Goal: Task Accomplishment & Management: Manage account settings

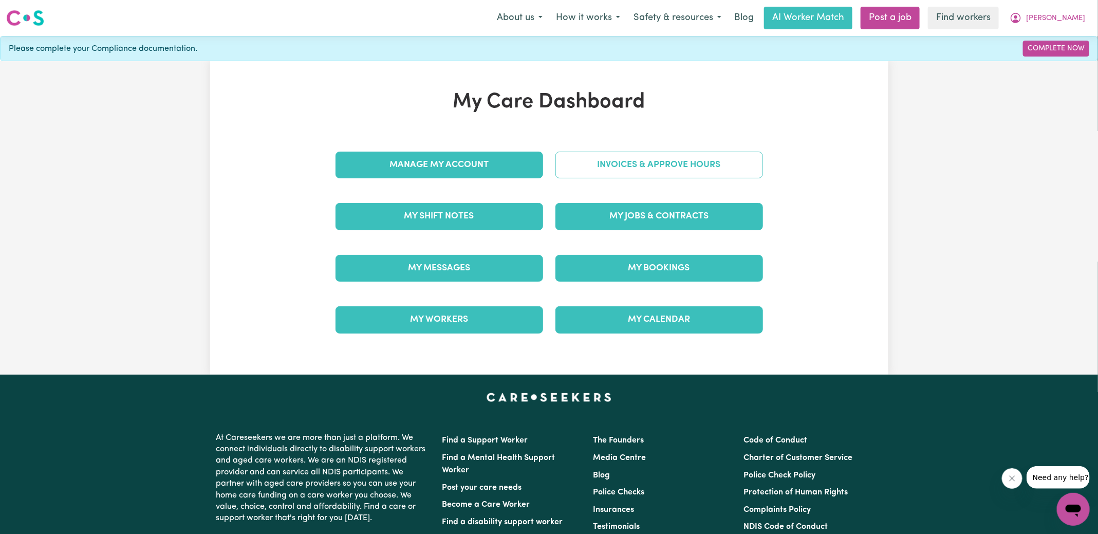
click at [640, 157] on link "Invoices & Approve Hours" at bounding box center [659, 165] width 208 height 27
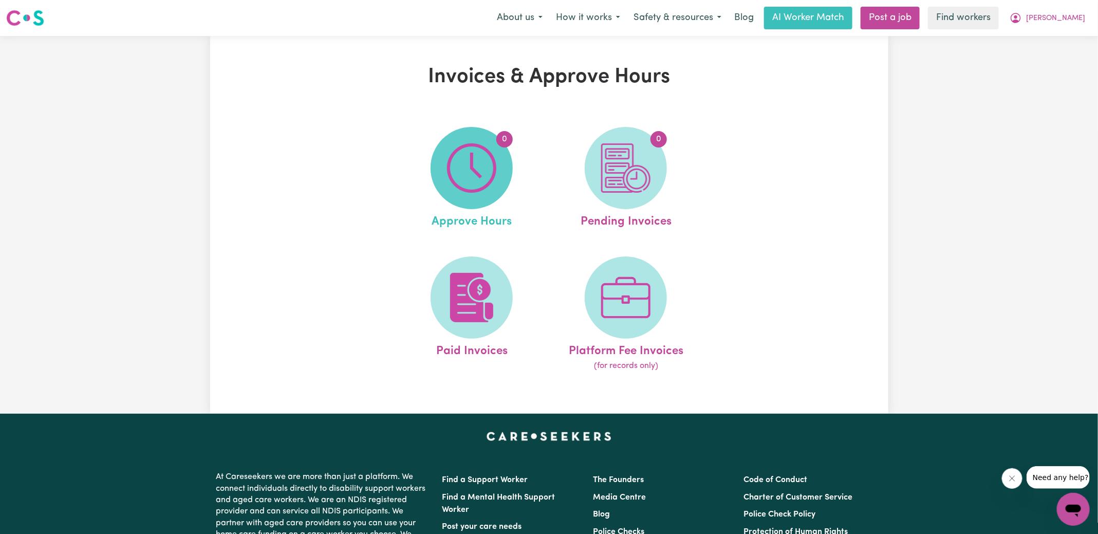
click at [507, 158] on span "0" at bounding box center [471, 168] width 82 height 82
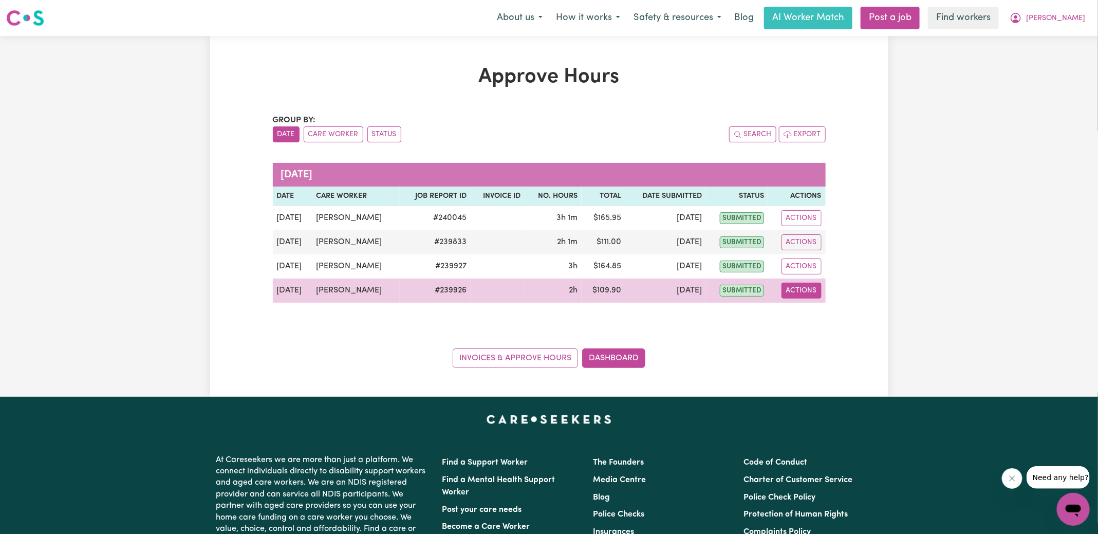
click at [811, 289] on button "Actions" at bounding box center [801, 291] width 40 height 16
click at [825, 309] on link "View Job Report" at bounding box center [825, 314] width 88 height 21
select select "pm"
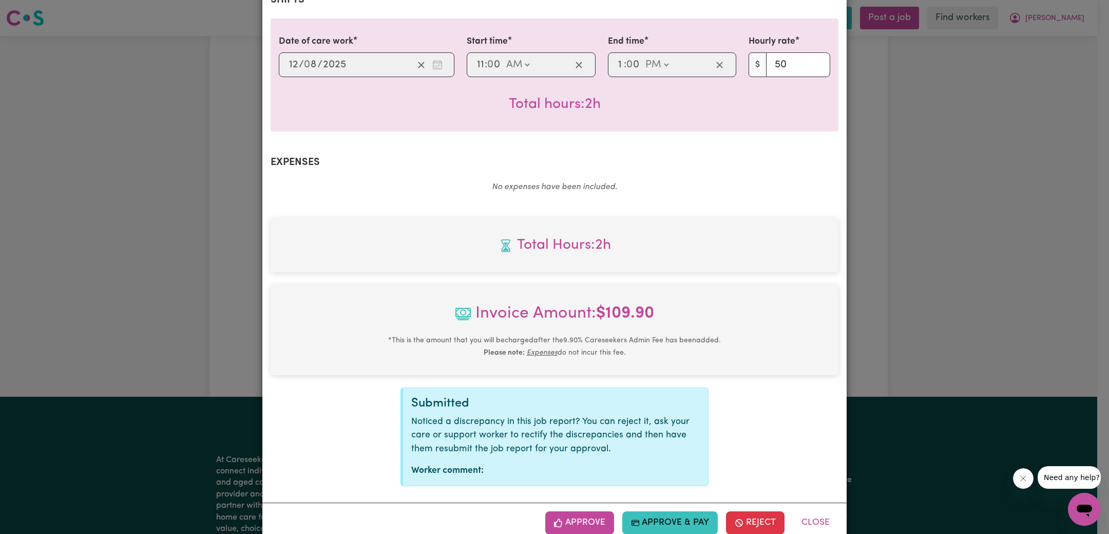
scroll to position [256, 0]
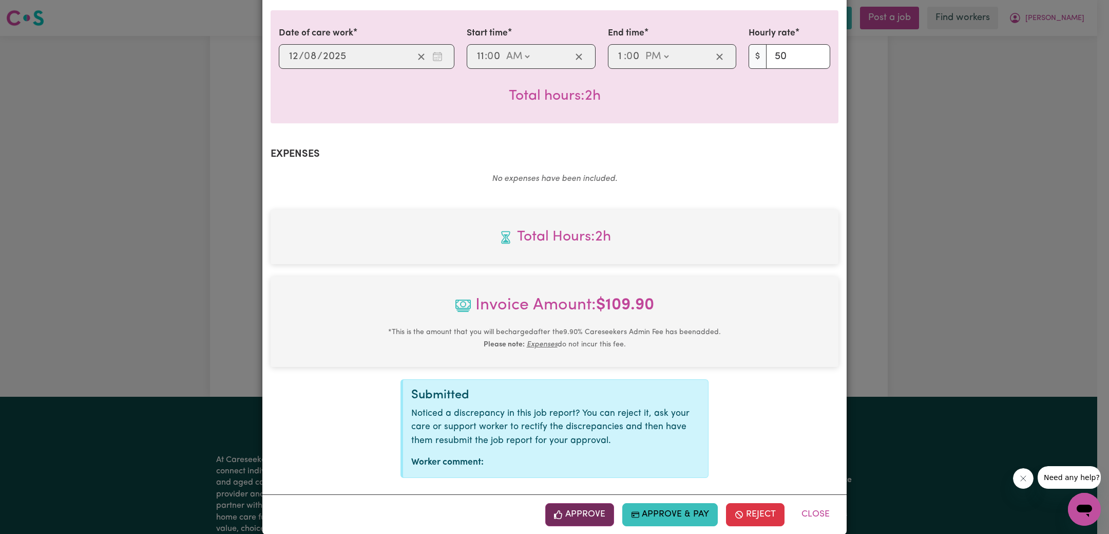
click at [587, 503] on button "Approve" at bounding box center [579, 514] width 69 height 23
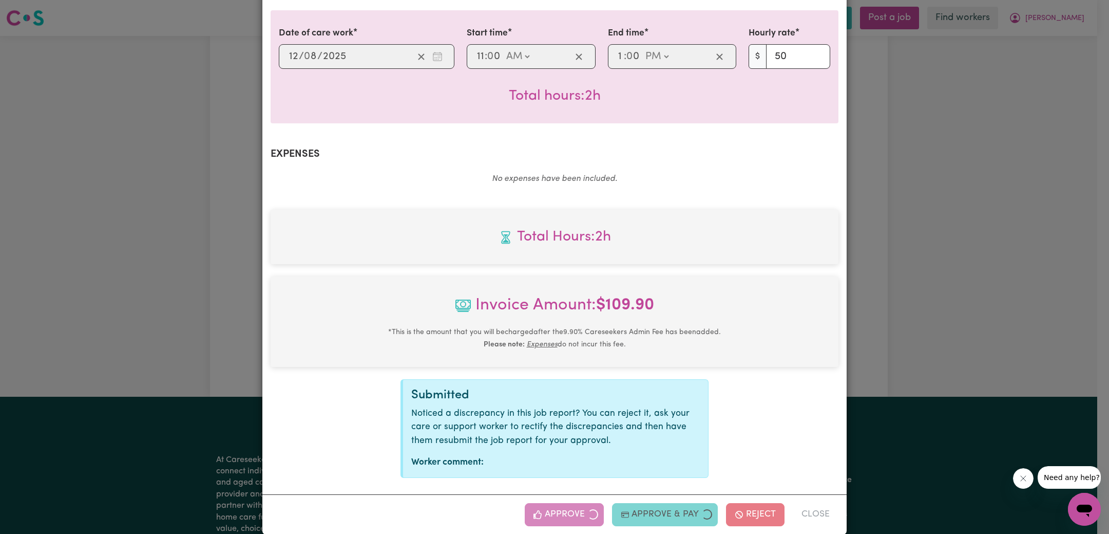
click at [871, 300] on div "Job Report # 239926 - [PERSON_NAME] Summary Job report # 239926 Client name: [P…" at bounding box center [554, 267] width 1109 height 534
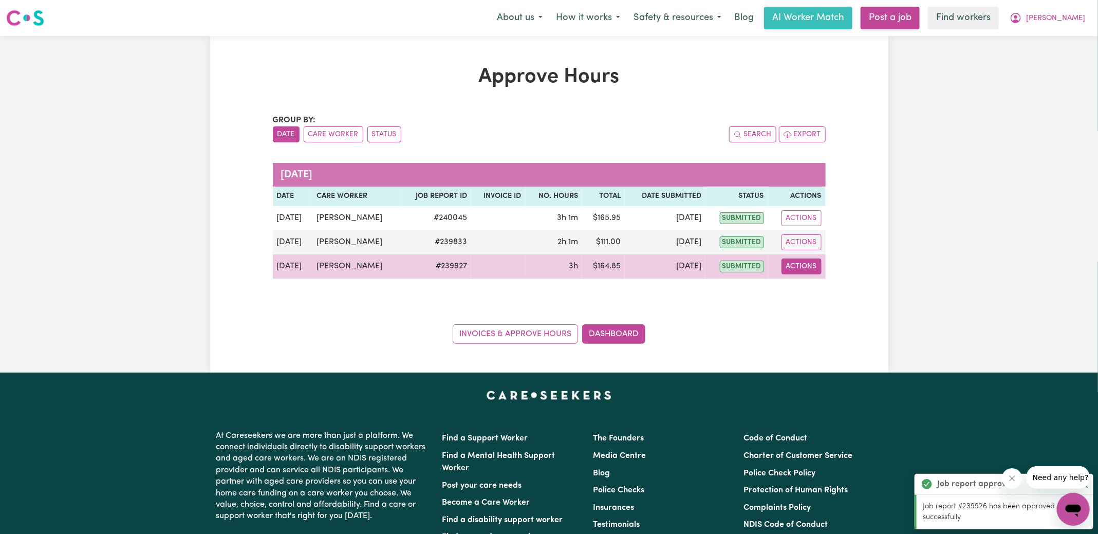
click at [801, 267] on button "Actions" at bounding box center [801, 266] width 40 height 16
click at [819, 286] on link "View Job Report" at bounding box center [825, 289] width 88 height 21
select select "pm"
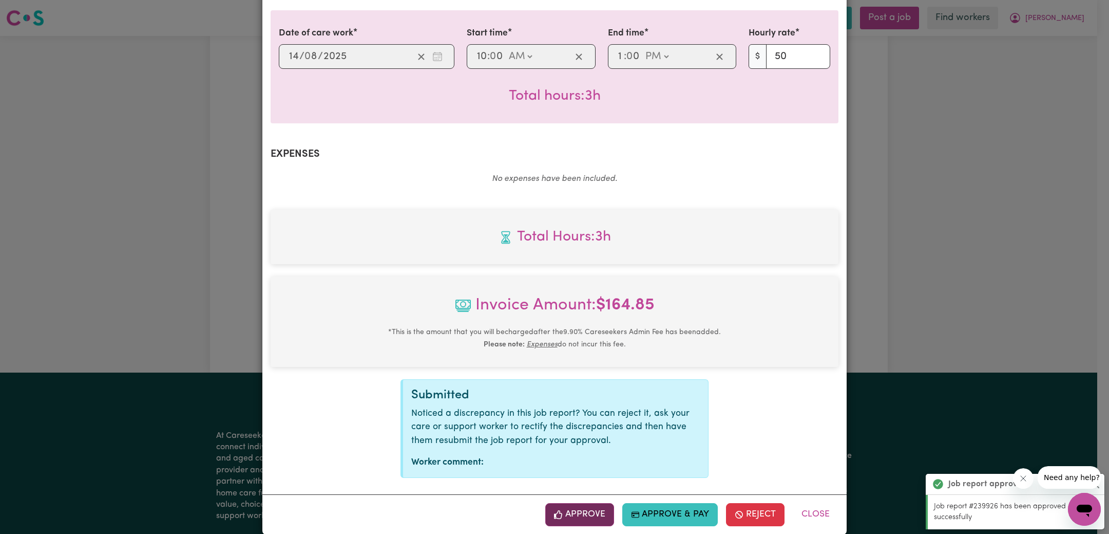
click at [579, 504] on button "Approve" at bounding box center [579, 514] width 69 height 23
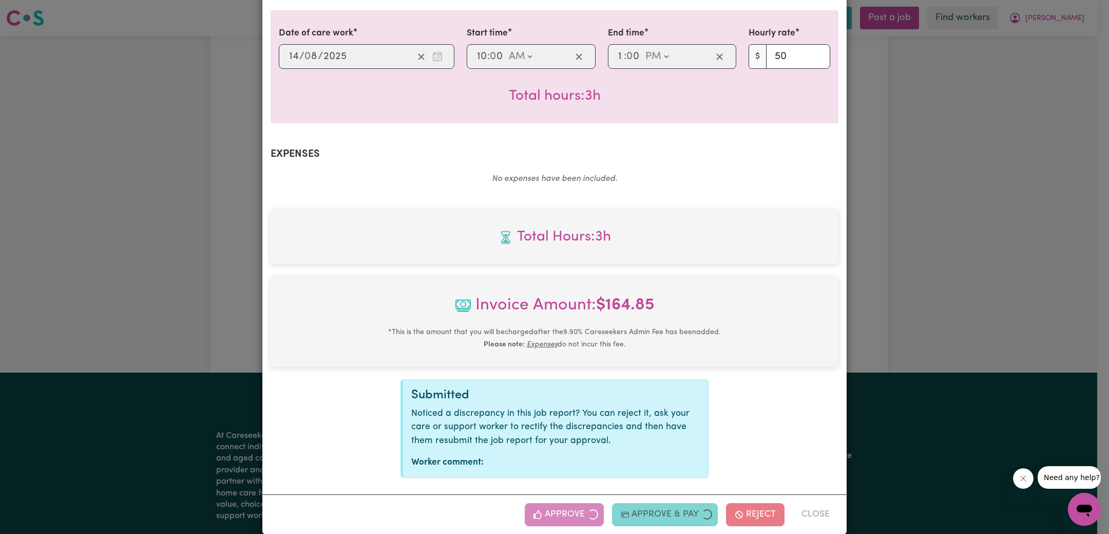
click at [1006, 312] on div "Job Report # 239927 - [PERSON_NAME] Summary Job report # 239927 Client name: [P…" at bounding box center [554, 267] width 1109 height 534
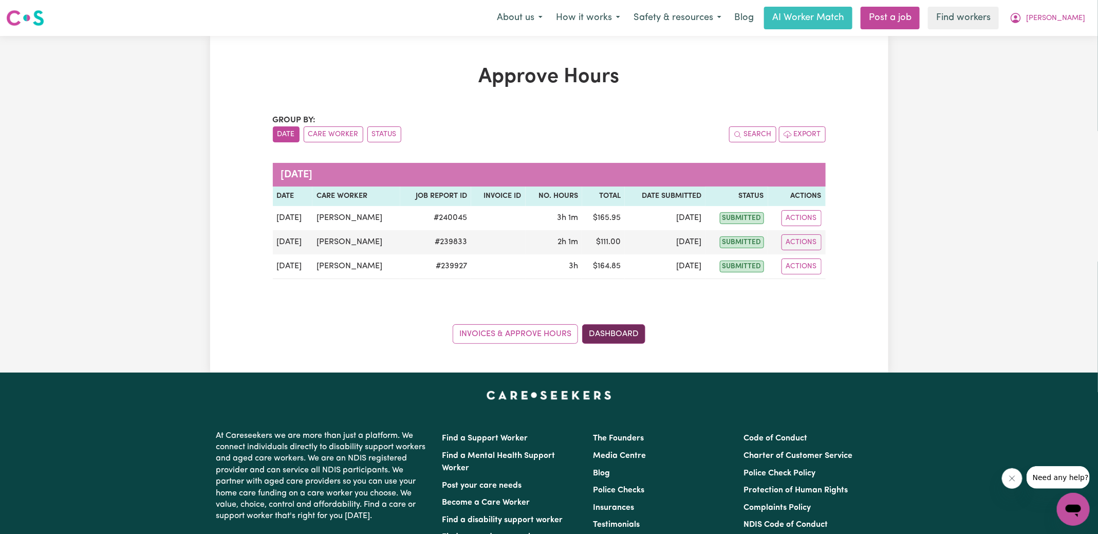
click at [602, 336] on link "Dashboard" at bounding box center [613, 334] width 63 height 20
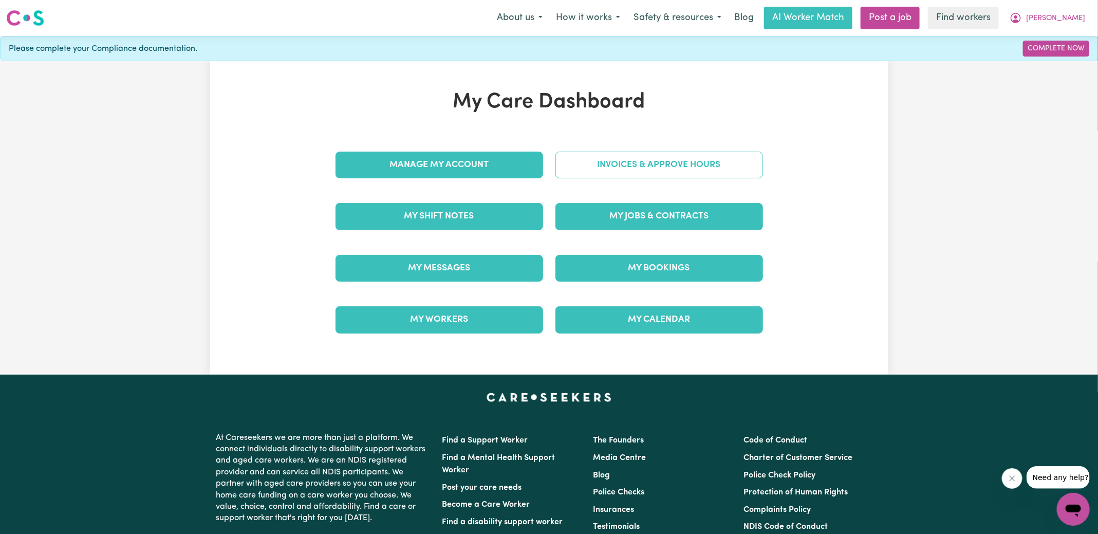
click at [601, 163] on link "Invoices & Approve Hours" at bounding box center [659, 165] width 208 height 27
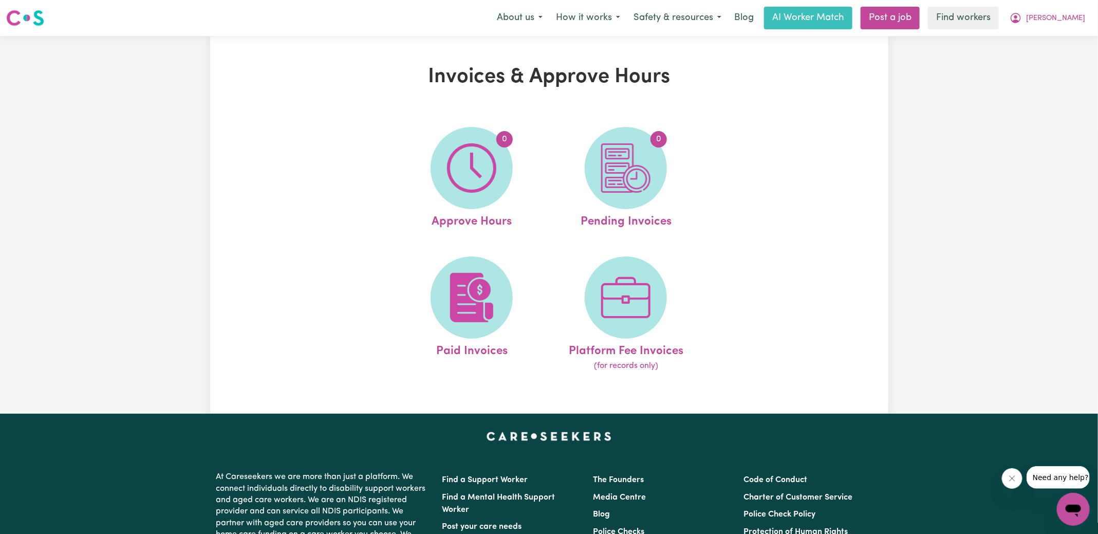
click at [609, 168] on img at bounding box center [625, 167] width 49 height 49
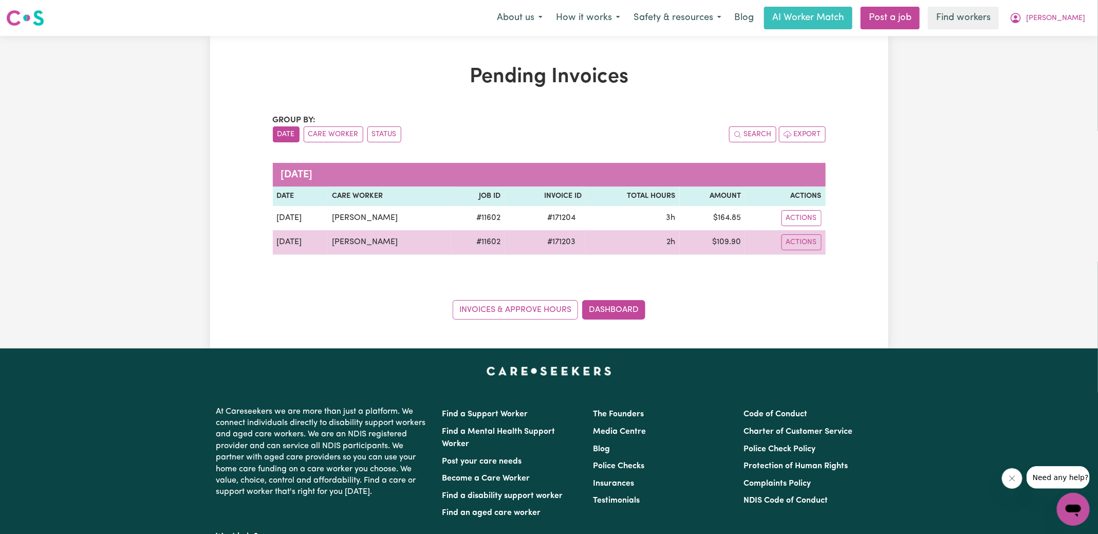
click at [565, 241] on span "# 171203" at bounding box center [561, 242] width 41 height 12
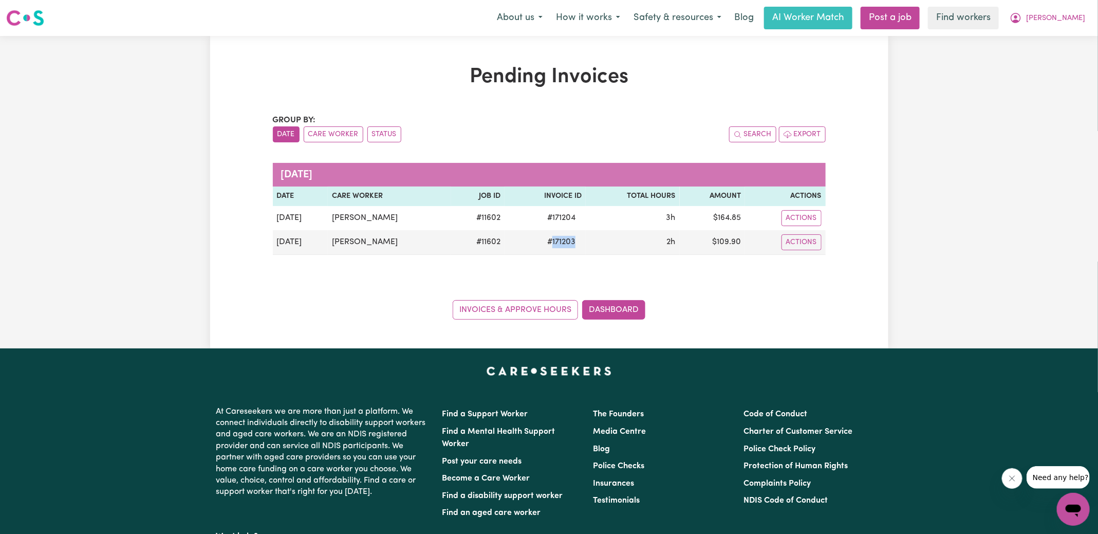
copy span "171203"
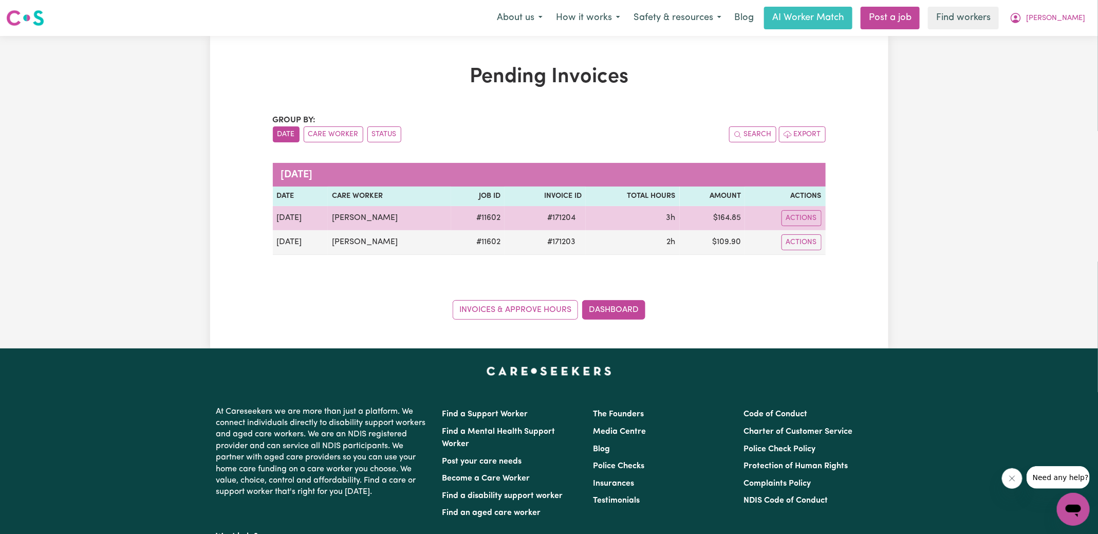
click at [568, 217] on span "# 171204" at bounding box center [561, 218] width 41 height 12
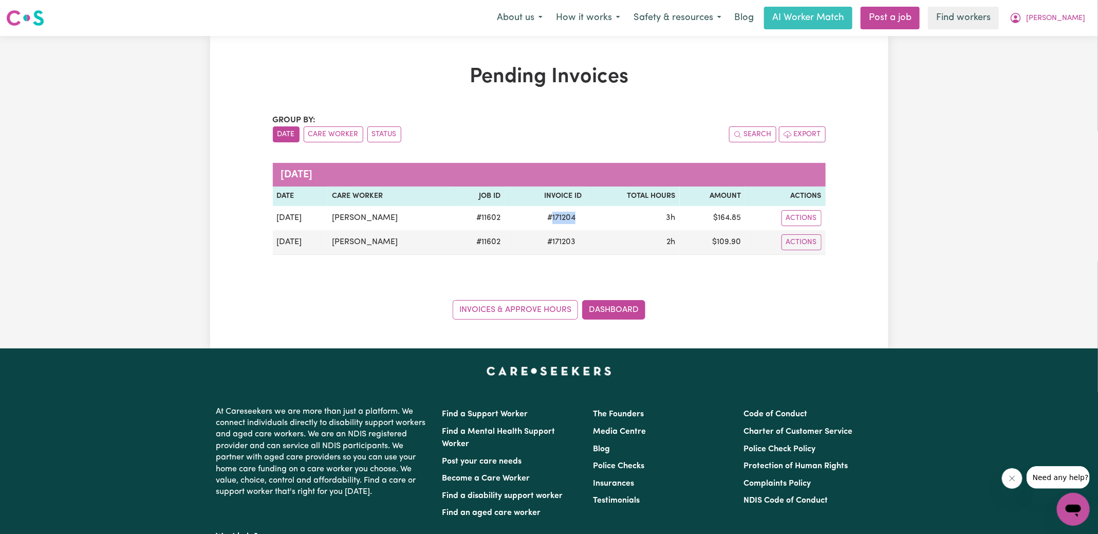
copy span "171204"
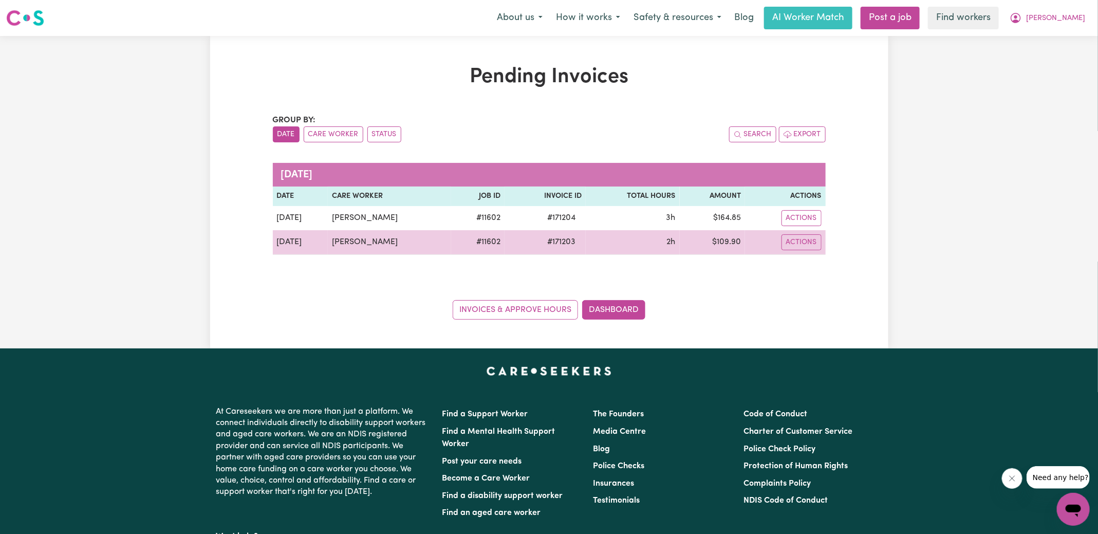
click at [739, 239] on td "$ 109.90" at bounding box center [713, 242] width 66 height 25
click at [738, 239] on td "$ 109.90" at bounding box center [713, 242] width 66 height 25
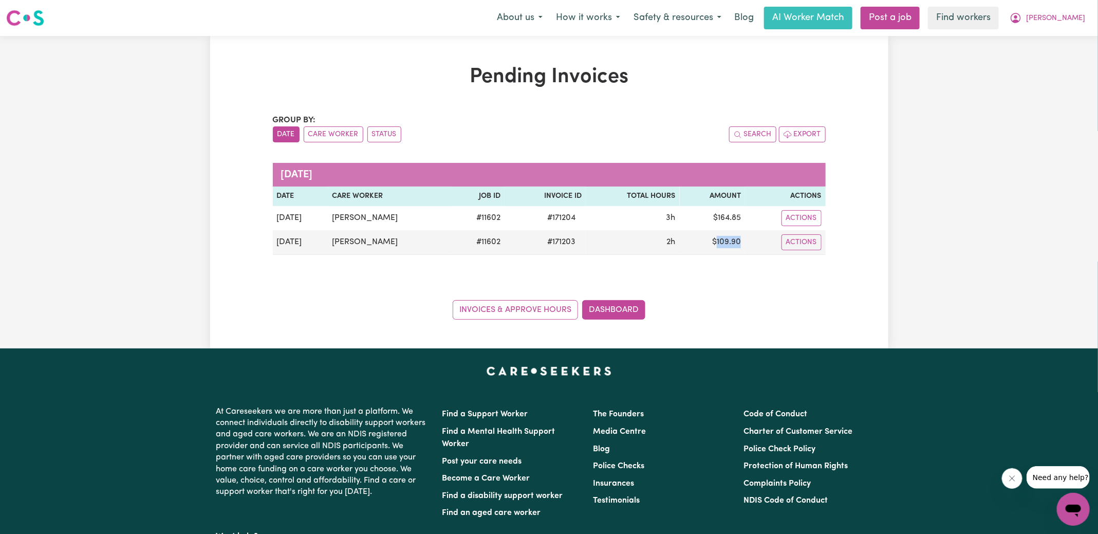
copy td "109.90"
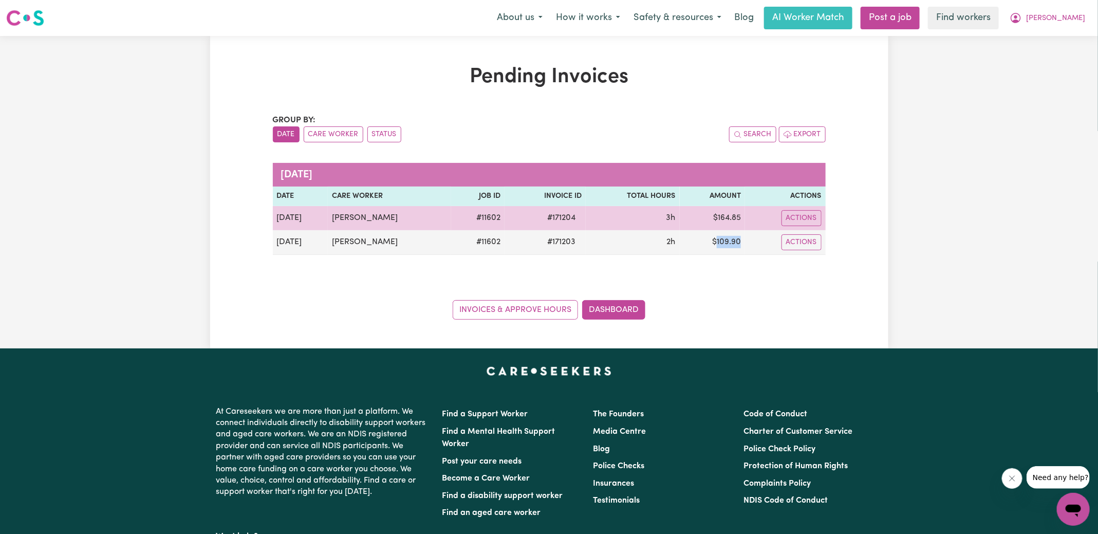
click at [733, 218] on td "$ 164.85" at bounding box center [713, 218] width 66 height 24
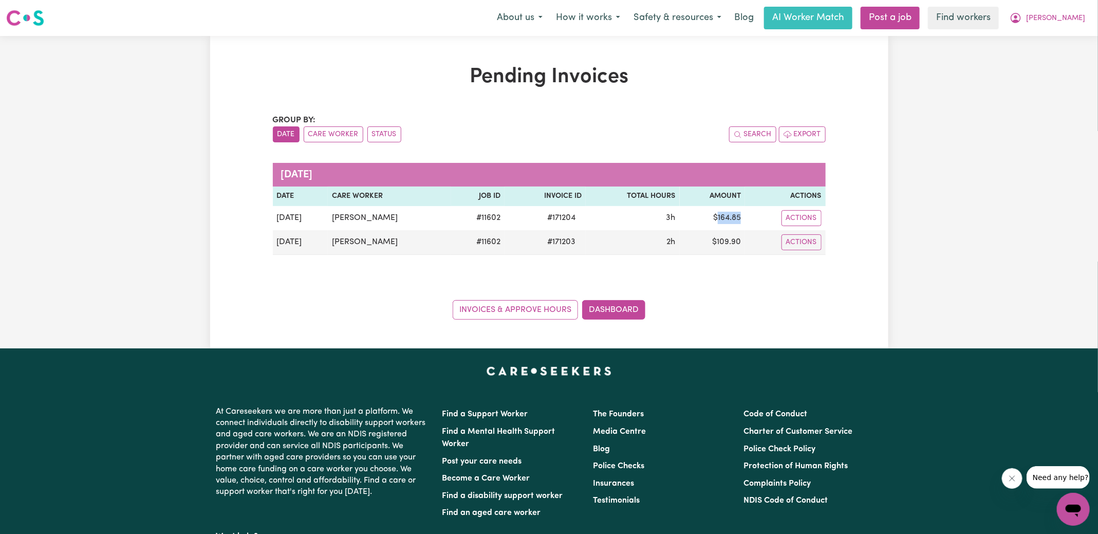
copy td "164.85"
click at [1069, 17] on span "[PERSON_NAME]" at bounding box center [1053, 18] width 59 height 11
click at [1054, 55] on link "Logout" at bounding box center [1048, 59] width 81 height 20
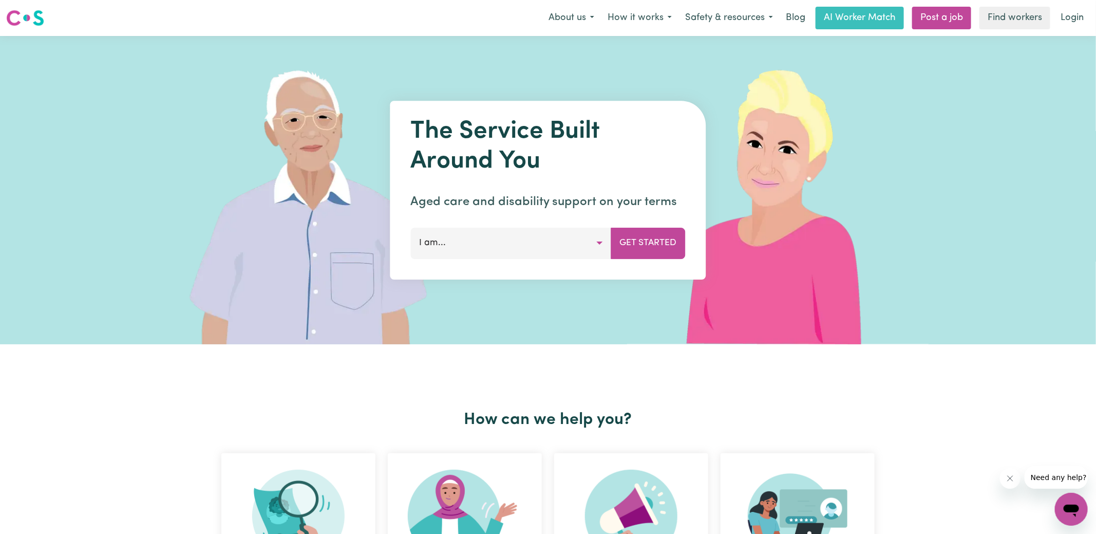
click at [1066, 6] on div "Menu About us How it works Safety & resources Blog AI Worker Match Post a job F…" at bounding box center [548, 18] width 1096 height 24
click at [1082, 15] on link "Login" at bounding box center [1072, 18] width 35 height 23
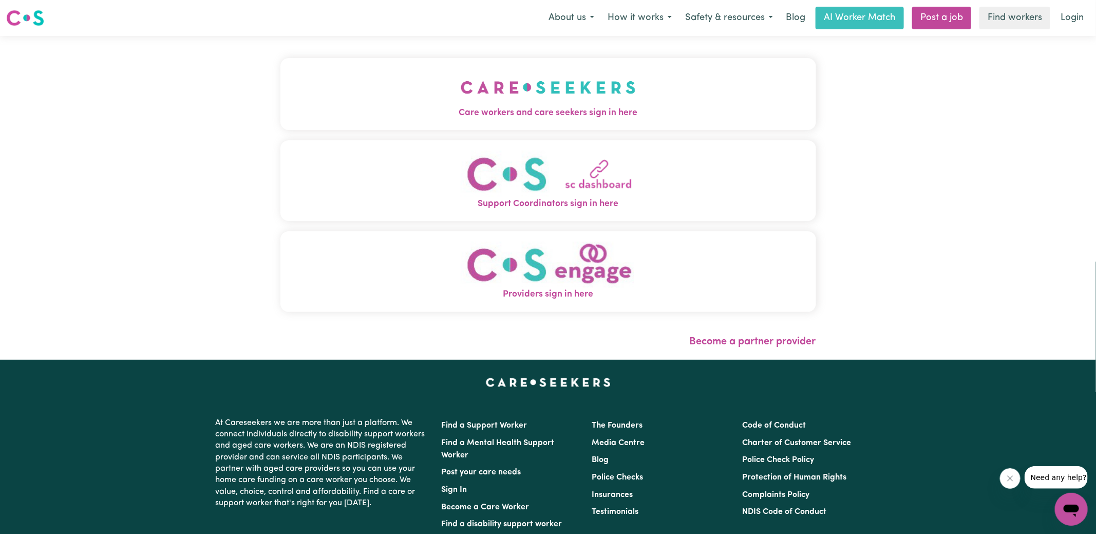
click at [570, 108] on span "Care workers and care seekers sign in here" at bounding box center [548, 112] width 536 height 13
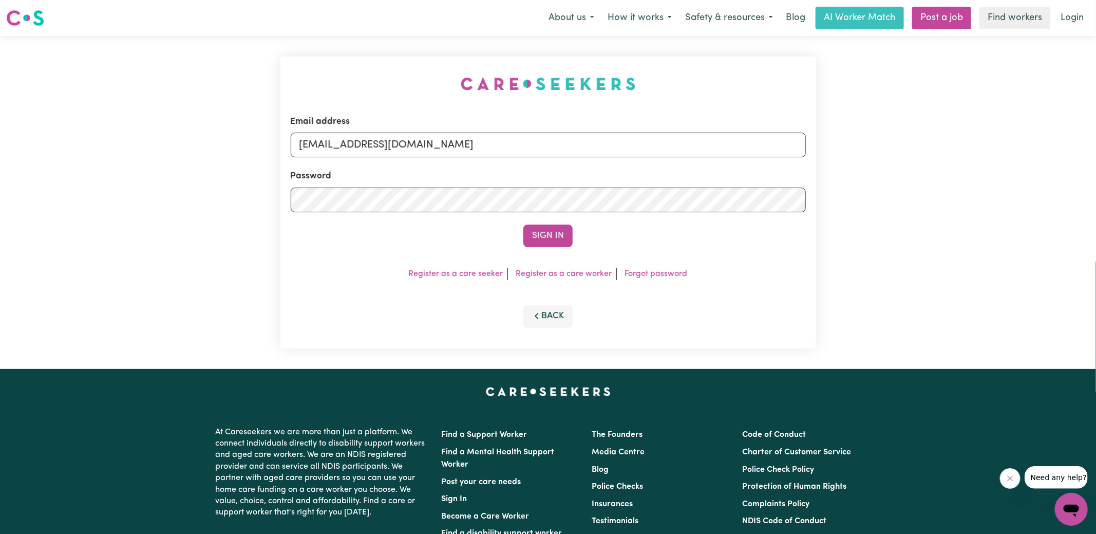
drag, startPoint x: 373, startPoint y: 71, endPoint x: 518, endPoint y: 118, distance: 152.4
click at [373, 71] on div "Email address [EMAIL_ADDRESS][DOMAIN_NAME] Password Sign In Register as a care …" at bounding box center [548, 202] width 548 height 333
drag, startPoint x: 354, startPoint y: 143, endPoint x: 1019, endPoint y: 163, distance: 665.0
click at [1019, 163] on div "Email address [EMAIL_ADDRESS][DOMAIN_NAME] Password Sign In Register as a care …" at bounding box center [548, 202] width 1096 height 333
type input "[EMAIL_ADDRESS][DOMAIN_NAME]"
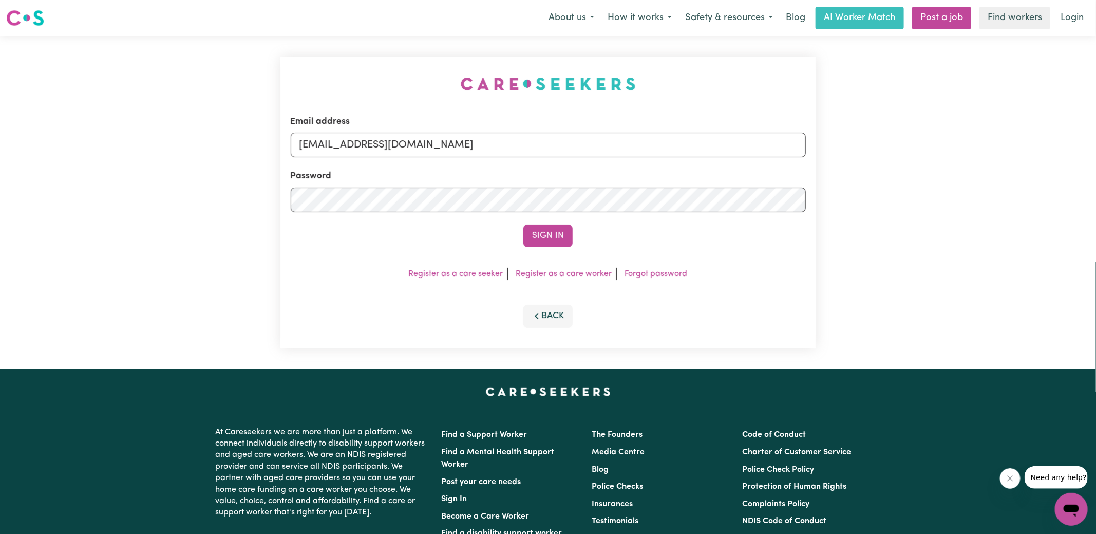
click at [523, 224] on button "Sign In" at bounding box center [547, 235] width 49 height 23
